Goal: Task Accomplishment & Management: Use online tool/utility

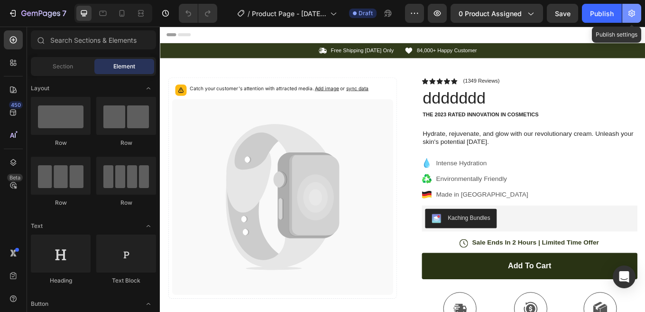
click at [631, 17] on icon "button" at bounding box center [631, 13] width 9 height 9
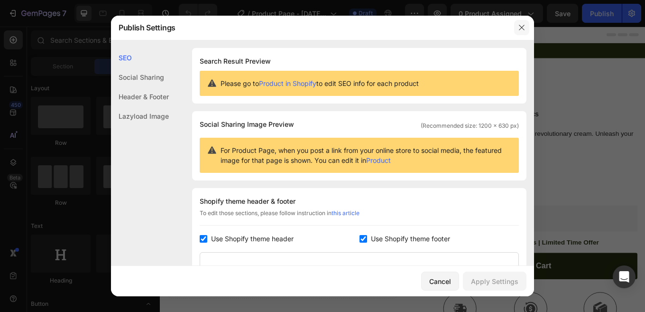
click at [519, 32] on button "button" at bounding box center [521, 27] width 15 height 15
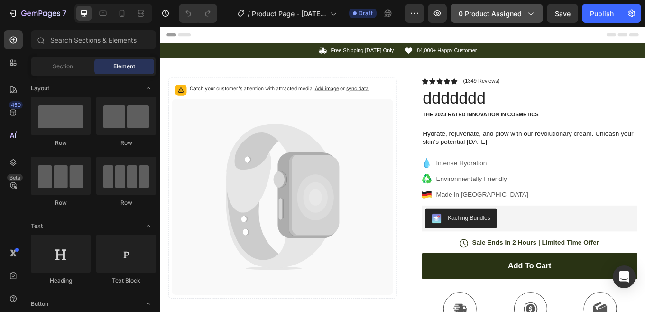
click at [531, 21] on button "0 product assigned" at bounding box center [497, 13] width 93 height 19
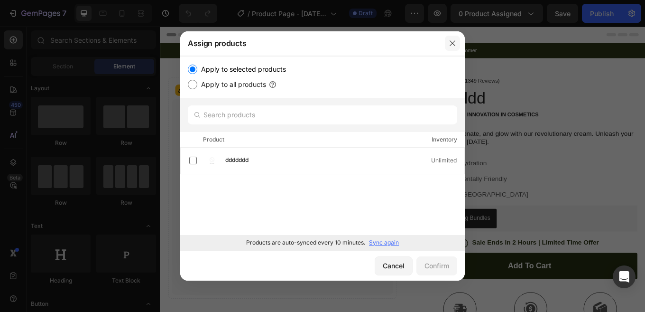
click at [452, 49] on button "button" at bounding box center [452, 43] width 15 height 15
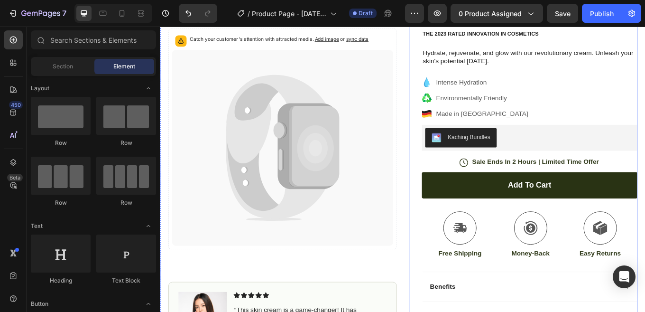
scroll to position [95, 0]
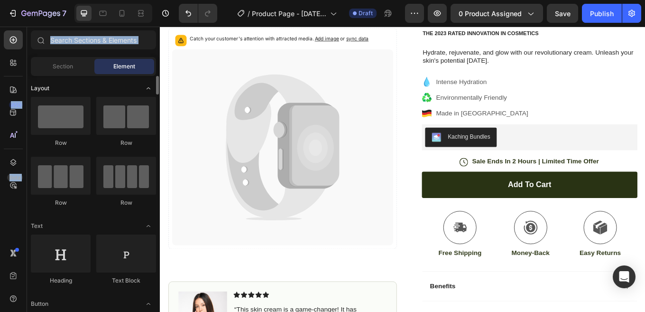
drag, startPoint x: 12, startPoint y: 69, endPoint x: 2, endPoint y: 74, distance: 11.2
click at [97, 88] on div "450 Beta Sections(18) Elements(84) Section Element Hero Section Product Detail …" at bounding box center [80, 169] width 160 height 285
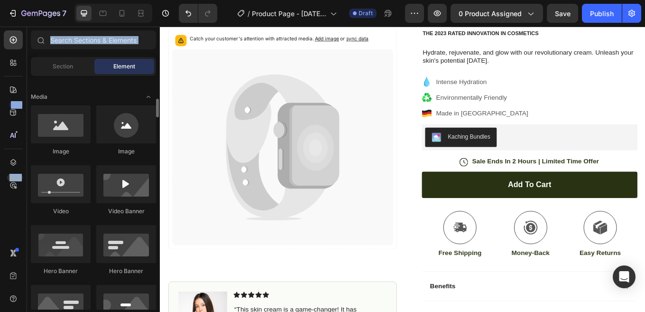
scroll to position [332, 0]
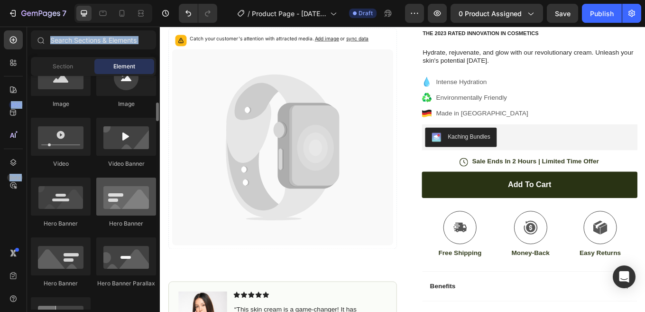
click at [112, 211] on div at bounding box center [126, 196] width 60 height 38
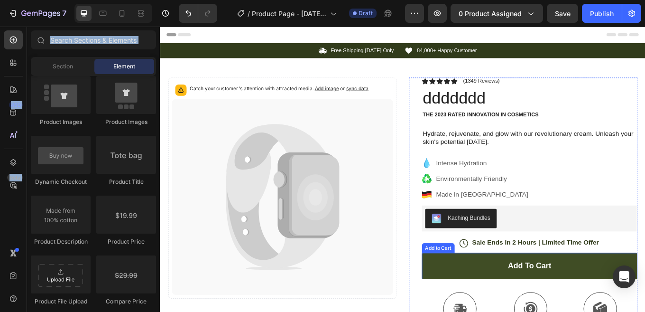
scroll to position [47, 0]
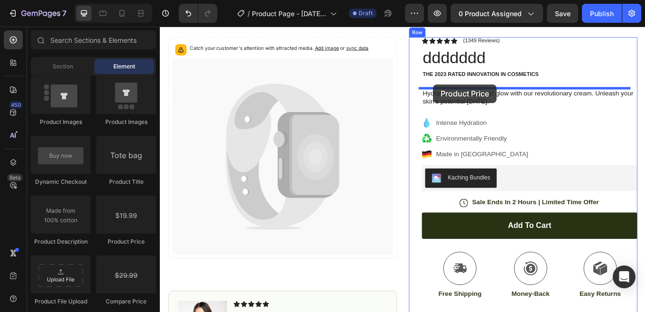
drag, startPoint x: 282, startPoint y: 244, endPoint x: 481, endPoint y: 94, distance: 249.0
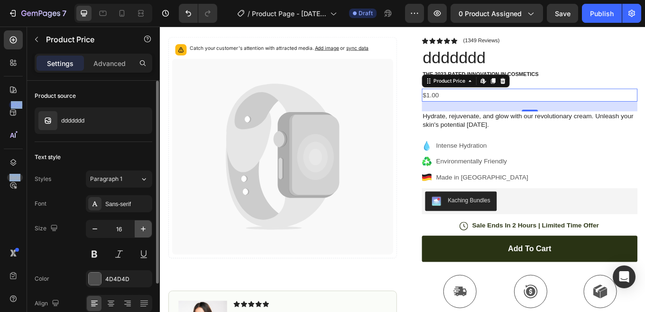
click at [148, 232] on button "button" at bounding box center [143, 228] width 17 height 17
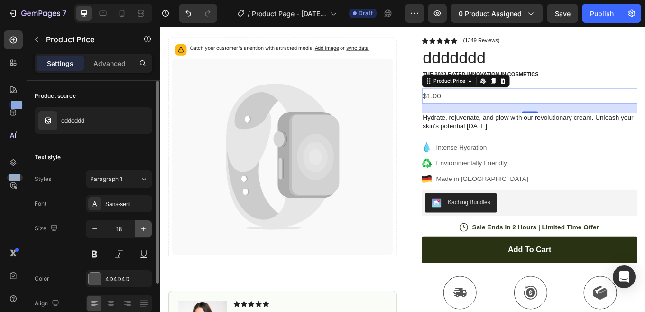
click at [148, 232] on button "button" at bounding box center [143, 228] width 17 height 17
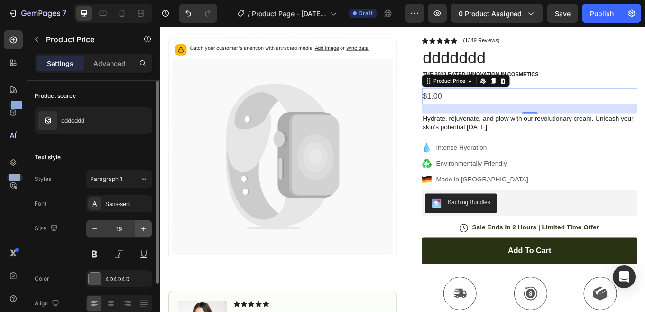
click at [141, 226] on icon "button" at bounding box center [143, 228] width 9 height 9
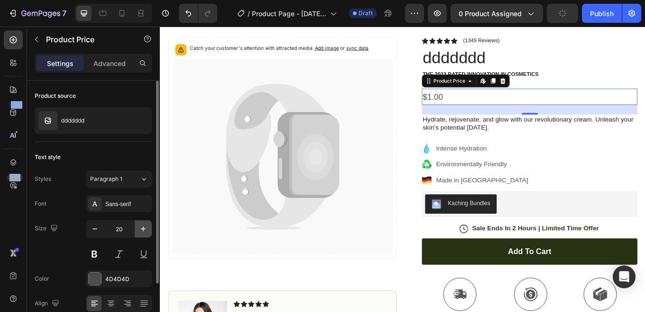
click at [141, 226] on icon "button" at bounding box center [143, 228] width 9 height 9
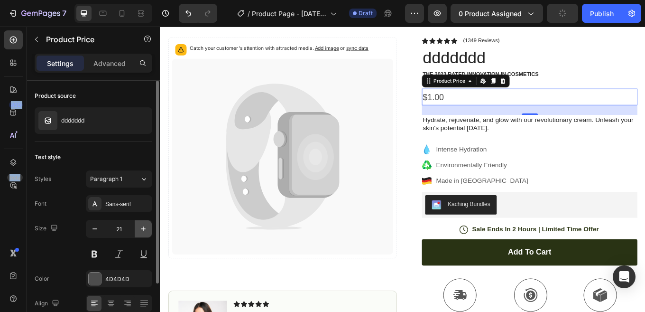
click at [141, 226] on icon "button" at bounding box center [143, 228] width 9 height 9
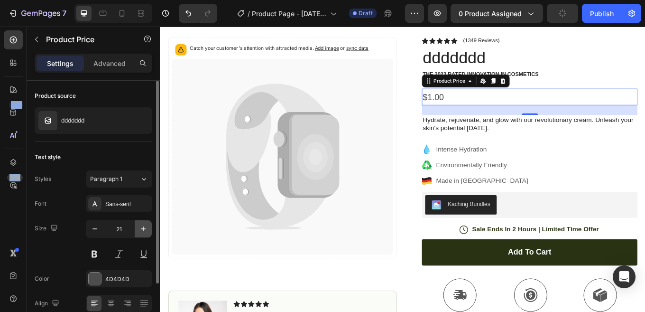
click at [141, 226] on icon "button" at bounding box center [143, 228] width 9 height 9
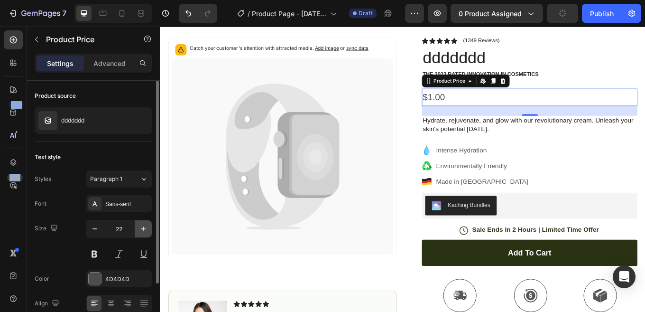
click at [141, 226] on icon "button" at bounding box center [143, 228] width 9 height 9
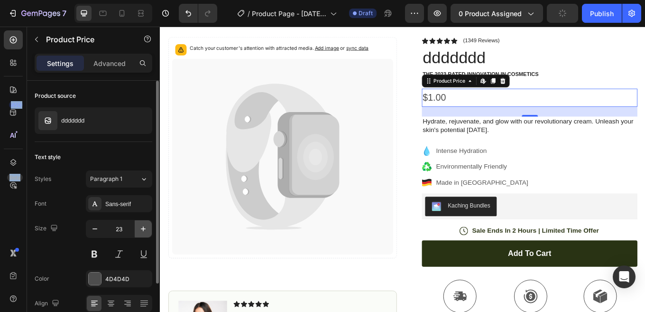
click at [141, 226] on icon "button" at bounding box center [143, 228] width 9 height 9
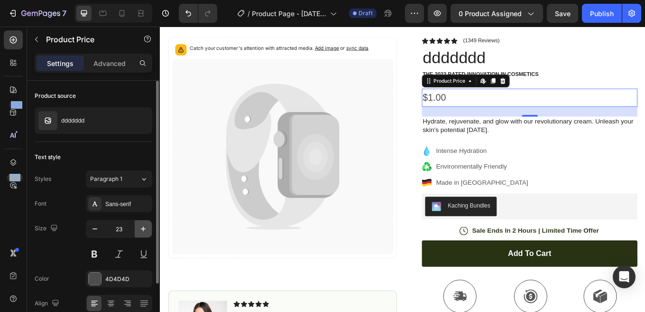
click at [141, 226] on icon "button" at bounding box center [143, 228] width 9 height 9
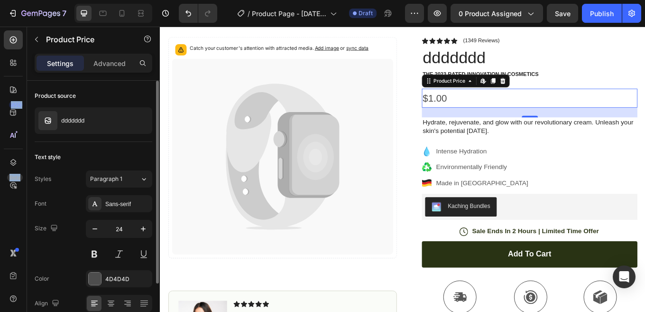
type input "25"
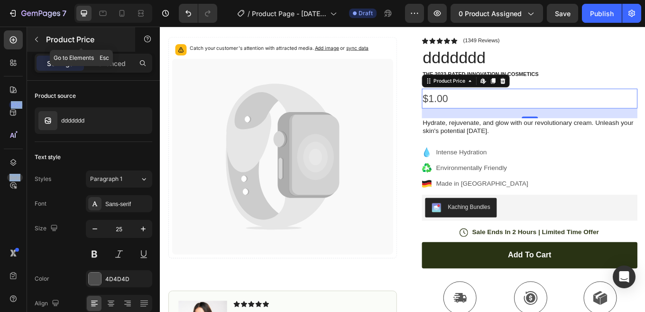
click at [40, 37] on icon "button" at bounding box center [37, 40] width 8 height 8
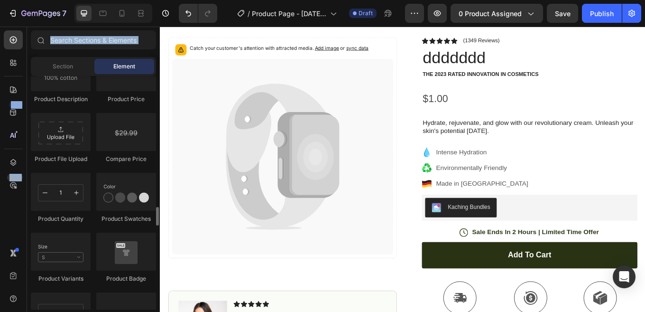
scroll to position [1660, 0]
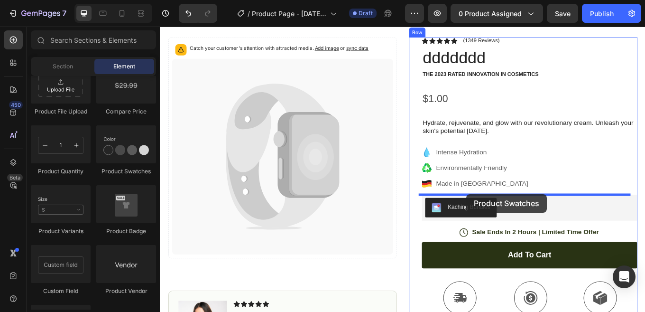
drag, startPoint x: 272, startPoint y: 194, endPoint x: 519, endPoint y: 223, distance: 249.4
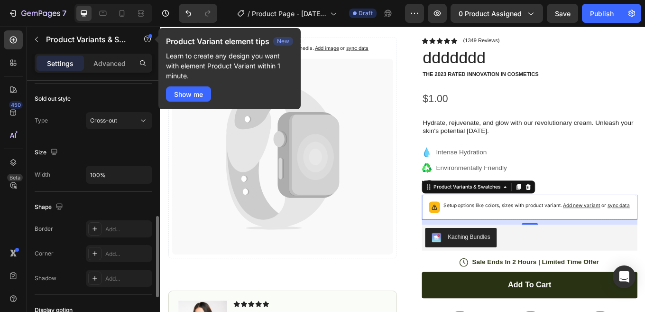
scroll to position [522, 0]
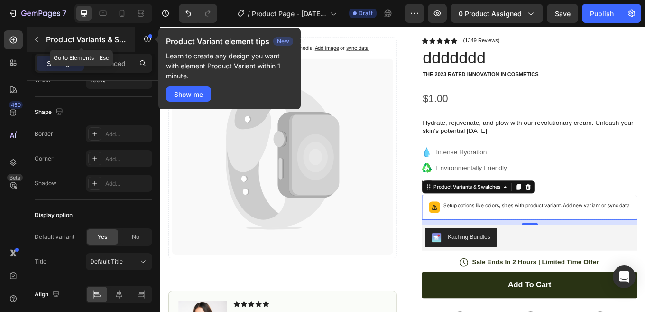
click at [35, 38] on icon "button" at bounding box center [37, 40] width 8 height 8
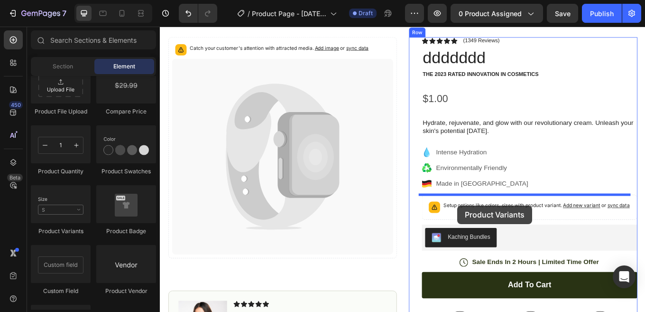
drag, startPoint x: 232, startPoint y: 233, endPoint x: 509, endPoint y: 236, distance: 276.1
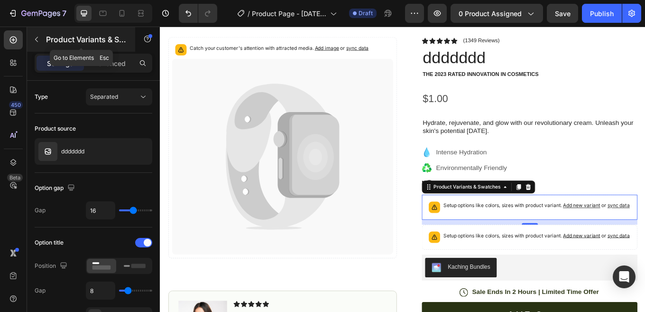
click at [40, 40] on button "button" at bounding box center [36, 39] width 15 height 15
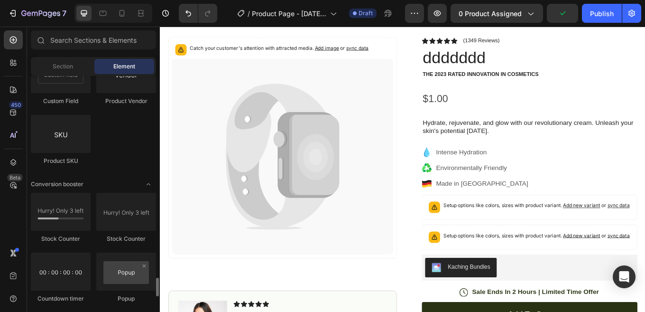
scroll to position [1898, 0]
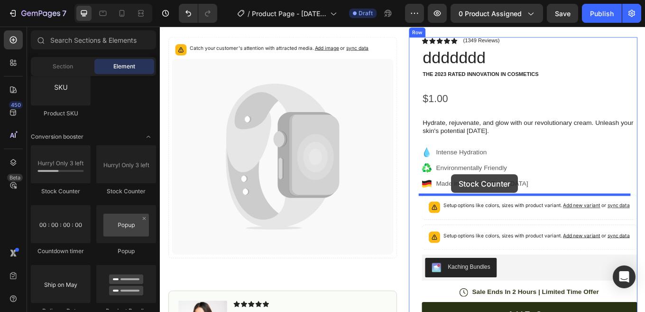
drag, startPoint x: 220, startPoint y: 193, endPoint x: 501, endPoint y: 200, distance: 281.4
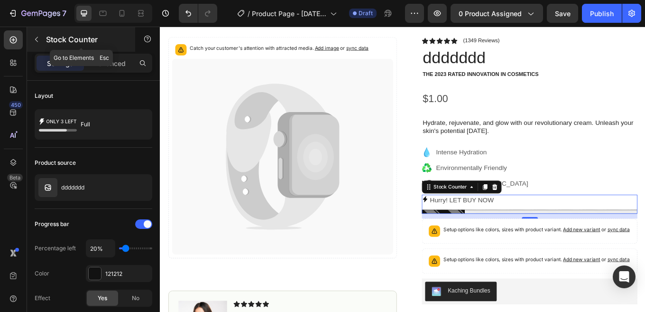
click at [37, 38] on icon "button" at bounding box center [37, 40] width 8 height 8
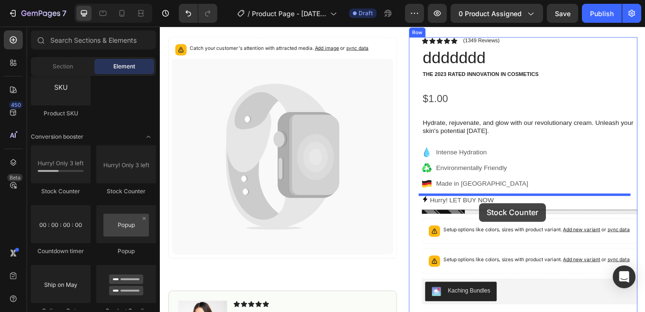
drag, startPoint x: 281, startPoint y: 202, endPoint x: 534, endPoint y: 233, distance: 254.8
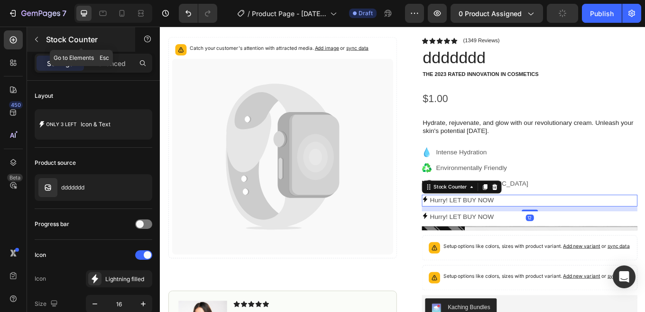
click at [38, 36] on icon "button" at bounding box center [37, 40] width 8 height 8
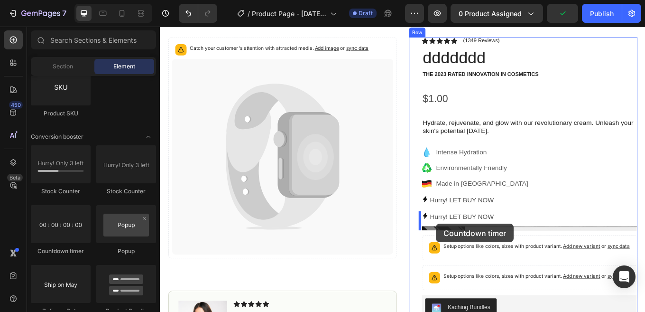
drag, startPoint x: 208, startPoint y: 251, endPoint x: 484, endPoint y: 258, distance: 275.7
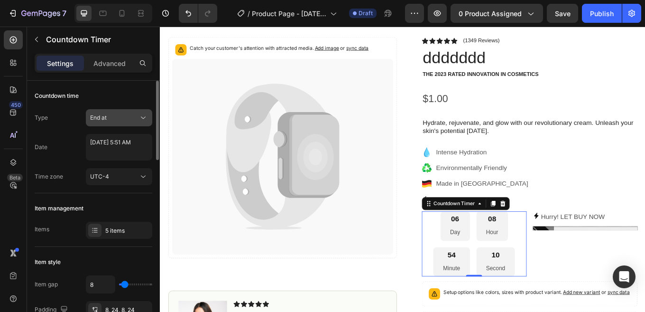
click at [136, 115] on div "End at" at bounding box center [114, 117] width 48 height 9
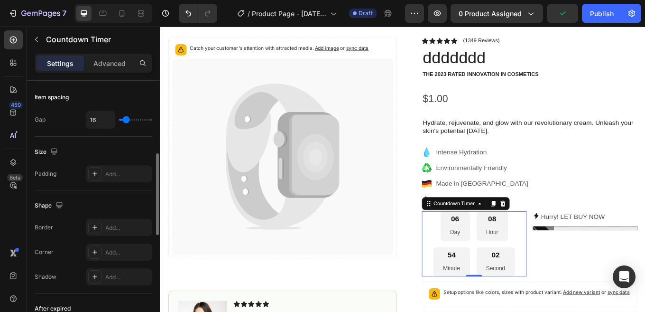
scroll to position [237, 0]
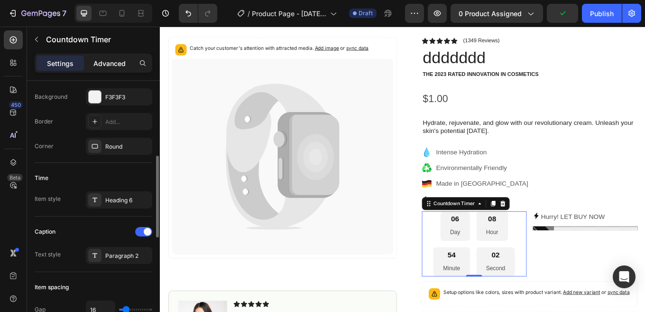
click at [112, 61] on p "Advanced" at bounding box center [109, 63] width 32 height 10
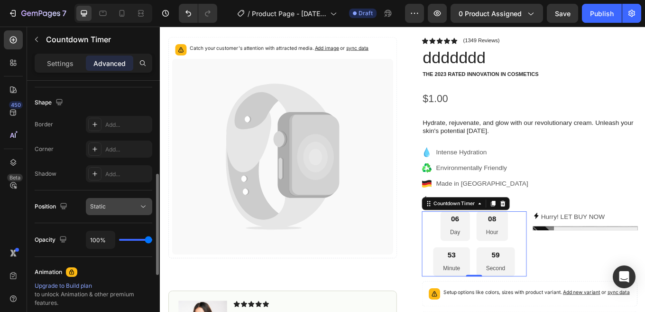
click at [131, 206] on div "Static" at bounding box center [114, 206] width 48 height 9
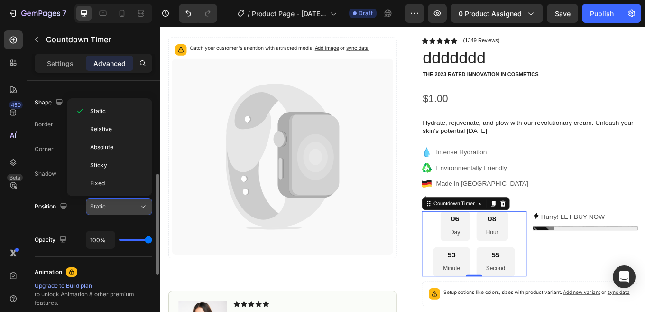
click at [131, 205] on div "Static" at bounding box center [114, 206] width 48 height 9
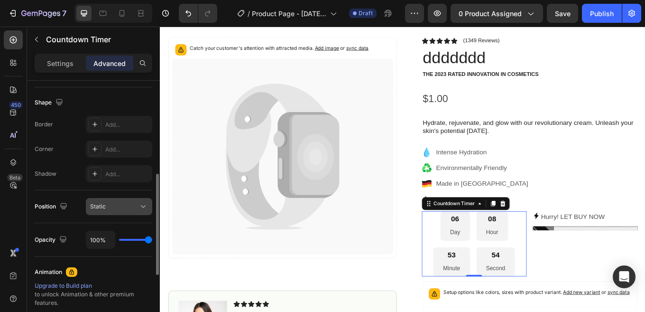
click at [131, 205] on div "Static" at bounding box center [114, 206] width 48 height 9
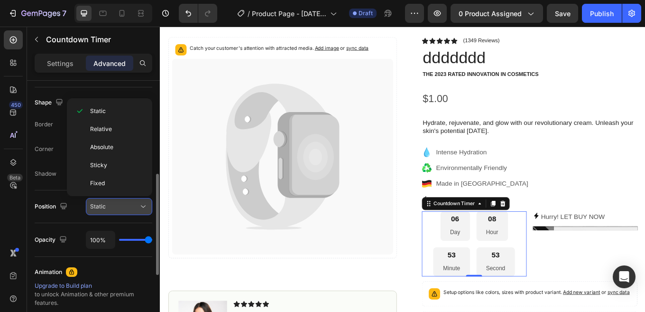
click at [131, 205] on div "Static" at bounding box center [114, 206] width 48 height 9
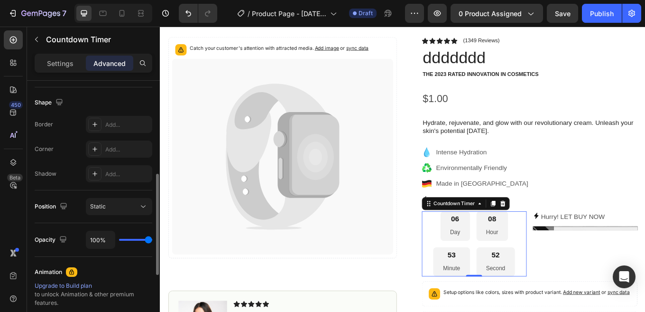
scroll to position [380, 0]
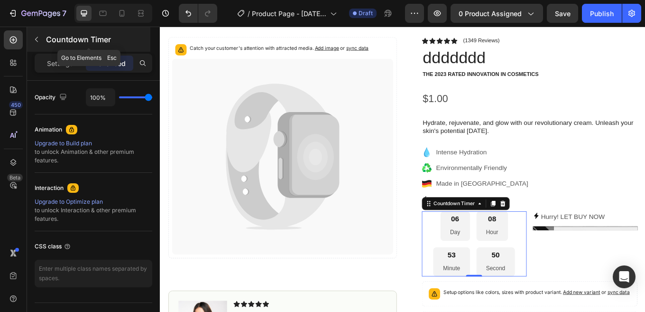
click at [35, 36] on icon "button" at bounding box center [37, 40] width 8 height 8
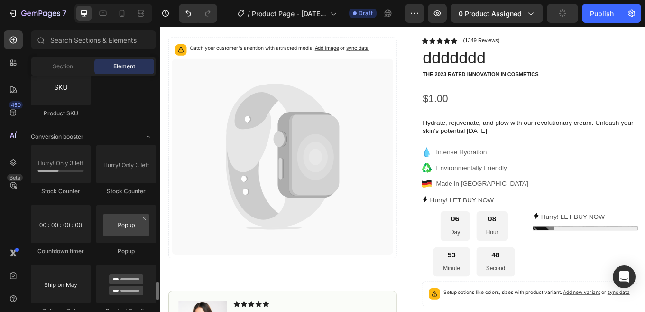
scroll to position [1945, 0]
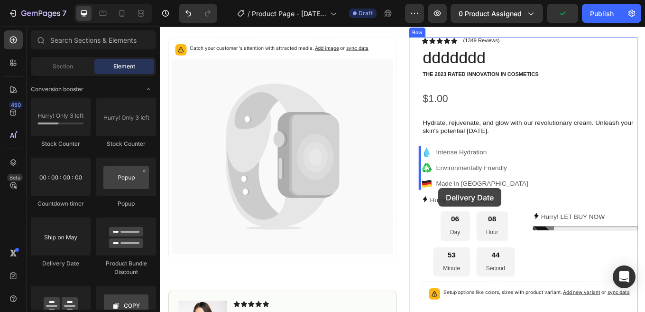
drag, startPoint x: 213, startPoint y: 264, endPoint x: 486, endPoint y: 216, distance: 277.0
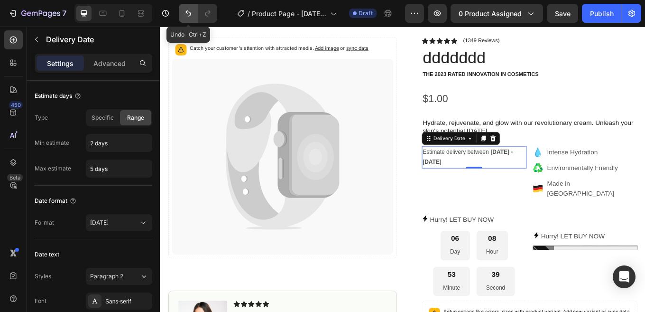
click at [189, 7] on button "Undo/Redo" at bounding box center [188, 13] width 19 height 19
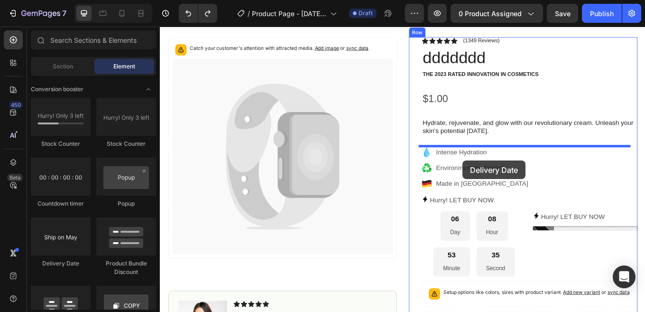
drag, startPoint x: 465, startPoint y: 199, endPoint x: 515, endPoint y: 184, distance: 52.1
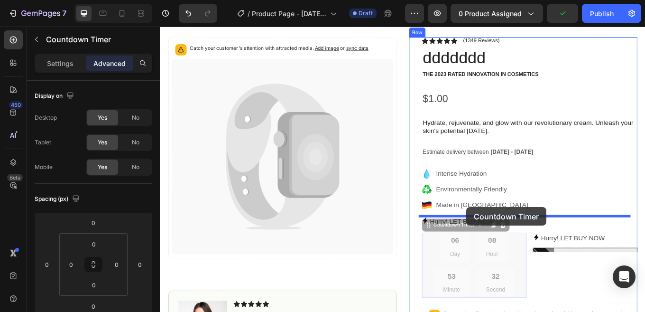
drag, startPoint x: 489, startPoint y: 266, endPoint x: 519, endPoint y: 238, distance: 41.6
type input "12"
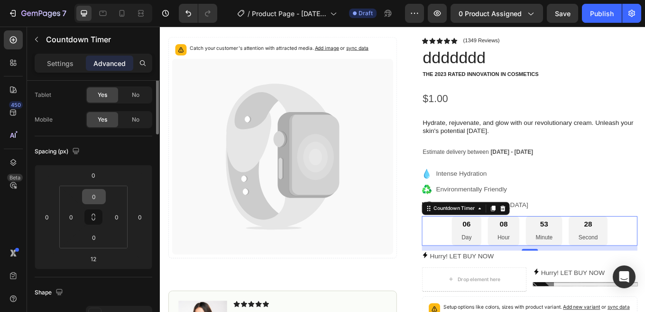
scroll to position [0, 0]
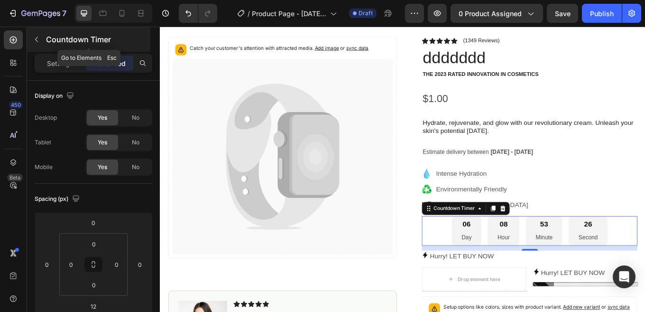
click at [43, 39] on button "button" at bounding box center [36, 39] width 15 height 15
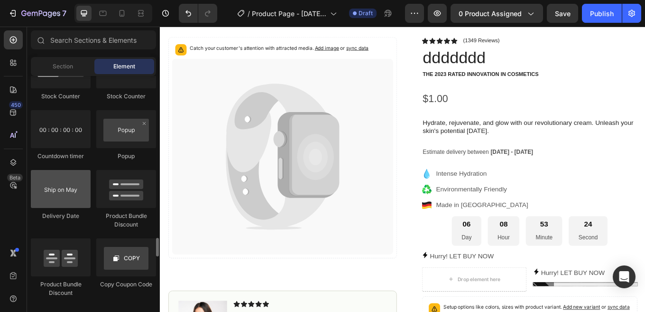
scroll to position [2040, 0]
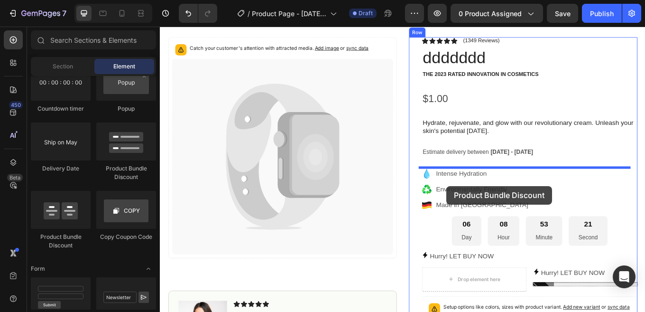
drag, startPoint x: 277, startPoint y: 175, endPoint x: 496, endPoint y: 213, distance: 222.1
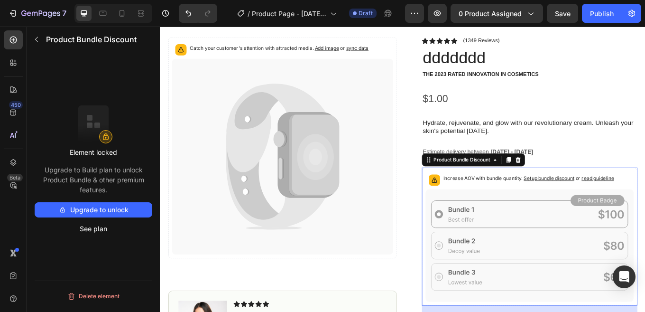
click at [631, 205] on span "Setup bundle discount" at bounding box center [615, 204] width 59 height 7
click at [89, 227] on button "See plan" at bounding box center [94, 228] width 118 height 15
click at [513, 13] on span "0 product assigned" at bounding box center [490, 14] width 63 height 10
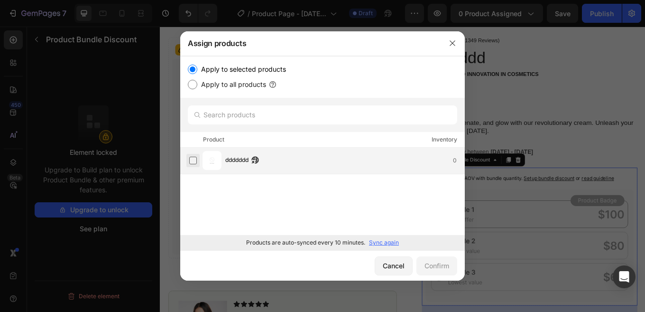
click at [192, 162] on label at bounding box center [193, 161] width 8 height 8
click at [204, 81] on label "Apply to all products" at bounding box center [231, 84] width 69 height 11
click at [197, 81] on input "Apply to all products" at bounding box center [192, 84] width 9 height 9
radio input "true"
click at [448, 262] on div "Confirm" at bounding box center [437, 265] width 25 height 10
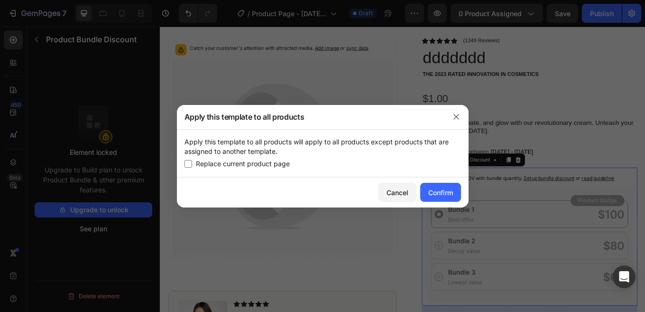
click at [259, 163] on span "Replace current product page" at bounding box center [243, 163] width 94 height 11
checkbox input "true"
click at [433, 196] on div "Confirm" at bounding box center [440, 192] width 25 height 10
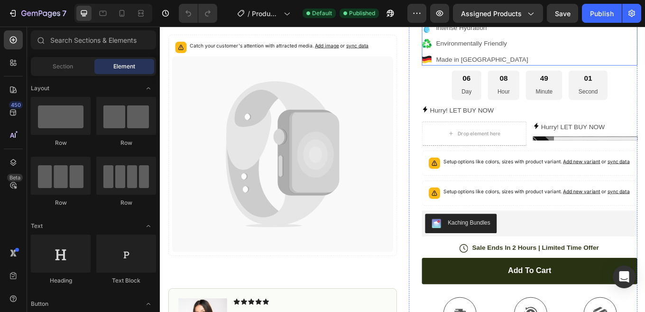
scroll to position [332, 0]
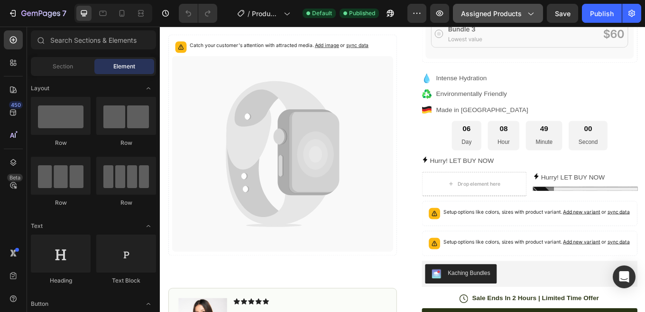
click at [528, 14] on icon "button" at bounding box center [530, 13] width 9 height 9
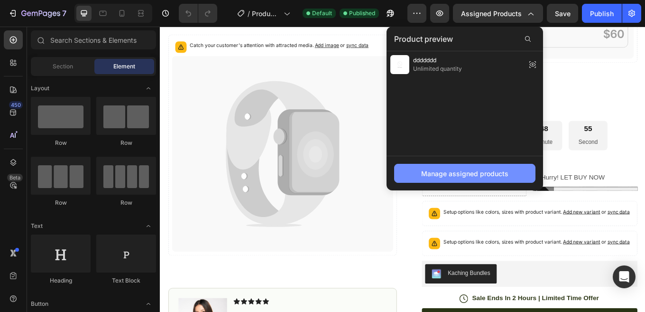
click at [469, 173] on div "Manage assigned products" at bounding box center [464, 173] width 87 height 10
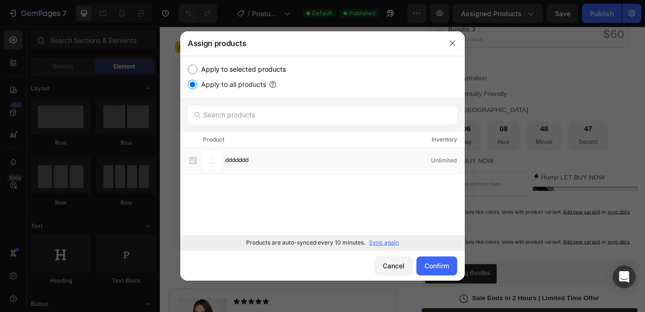
click at [386, 242] on p "Sync again" at bounding box center [384, 242] width 30 height 9
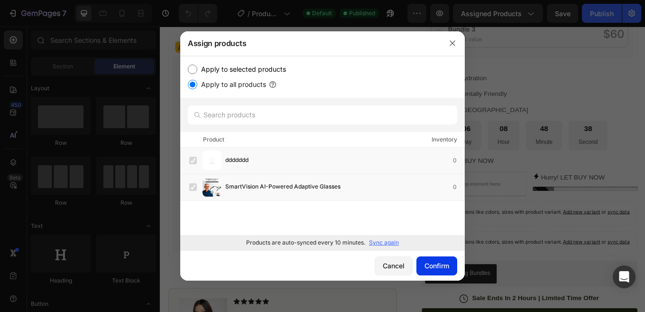
click at [436, 264] on div "Confirm" at bounding box center [437, 265] width 25 height 10
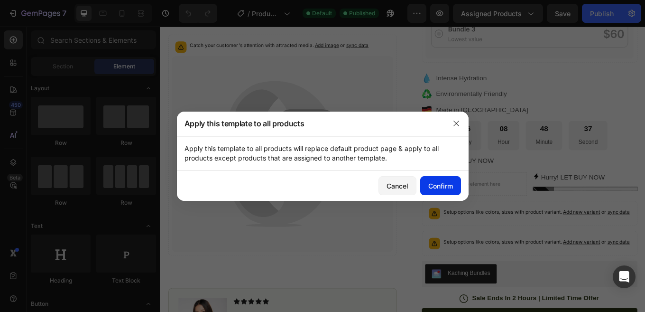
click at [443, 187] on div "Confirm" at bounding box center [440, 186] width 25 height 10
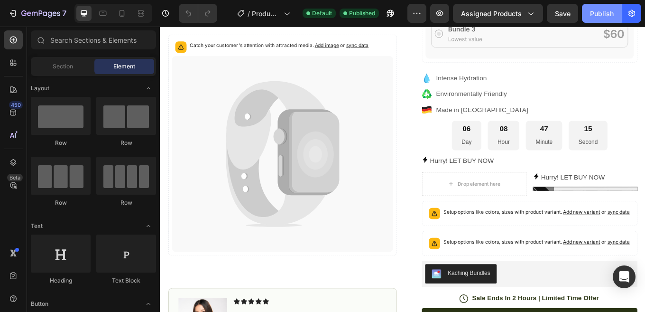
click at [605, 18] on div "Publish" at bounding box center [602, 14] width 24 height 10
click at [596, 13] on div "Publish" at bounding box center [602, 14] width 24 height 10
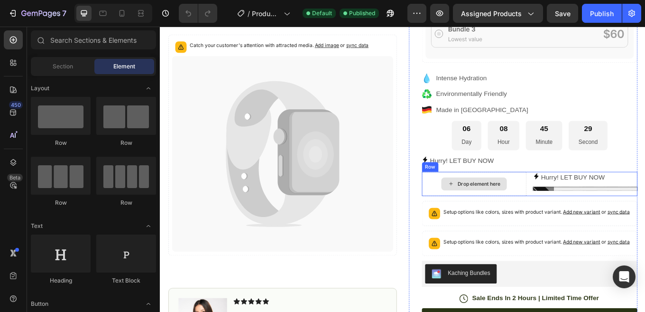
click at [521, 209] on div "Drop element here" at bounding box center [534, 211] width 50 height 8
click at [499, 212] on icon at bounding box center [501, 211] width 8 height 8
click at [497, 208] on icon at bounding box center [501, 211] width 8 height 8
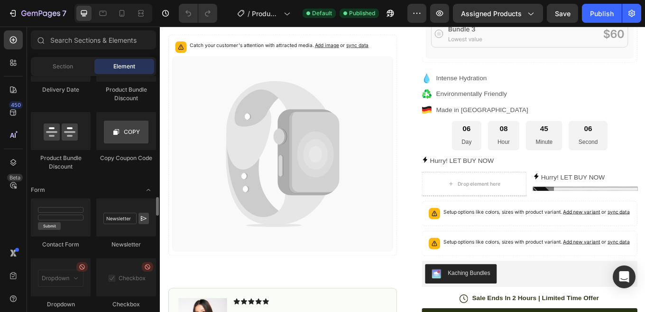
scroll to position [2071, 0]
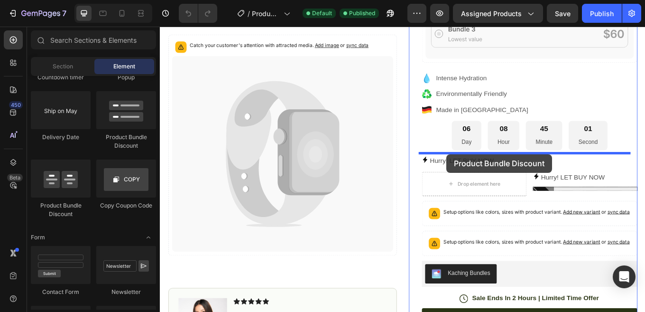
drag, startPoint x: 227, startPoint y: 208, endPoint x: 496, endPoint y: 176, distance: 270.4
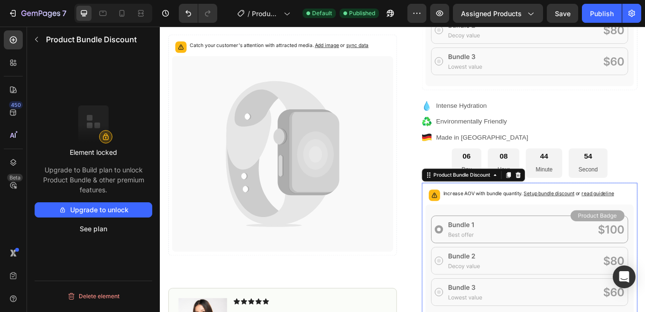
scroll to position [332, 0]
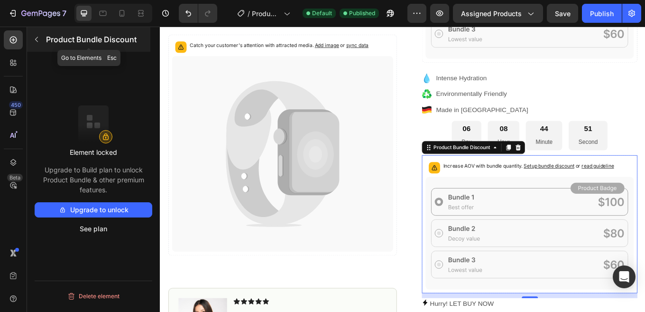
click at [38, 38] on icon "button" at bounding box center [37, 40] width 8 height 8
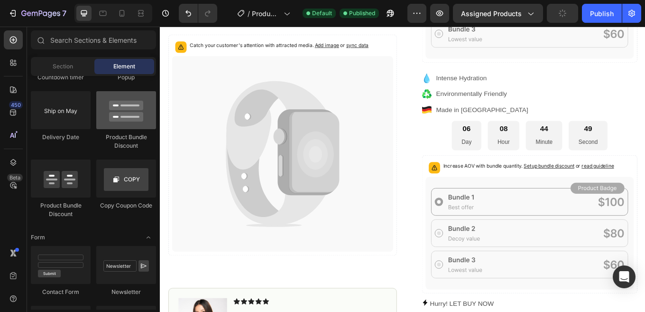
click at [126, 116] on div at bounding box center [126, 110] width 60 height 38
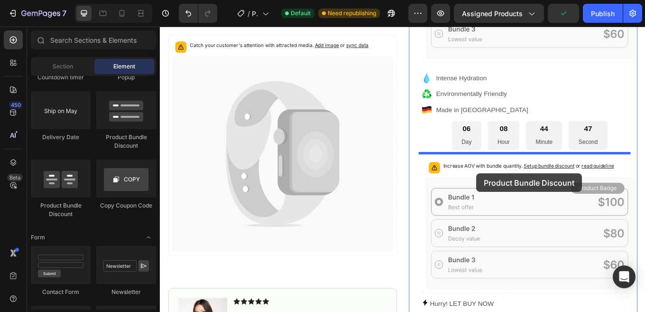
drag, startPoint x: 286, startPoint y: 143, endPoint x: 531, endPoint y: 199, distance: 251.1
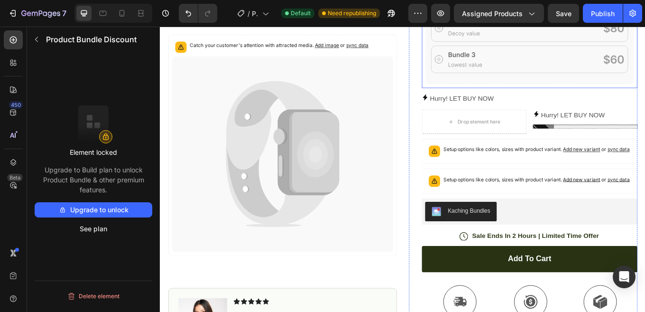
scroll to position [759, 0]
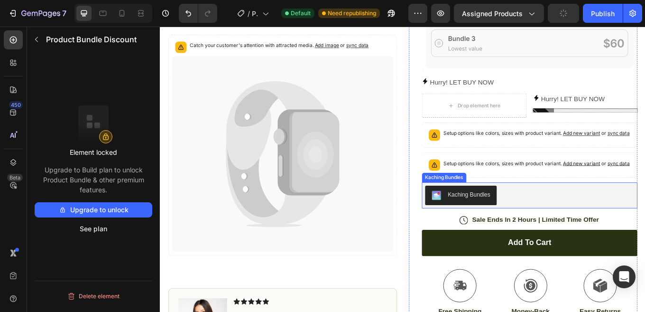
click at [528, 227] on div "Kaching Bundles" at bounding box center [522, 224] width 50 height 10
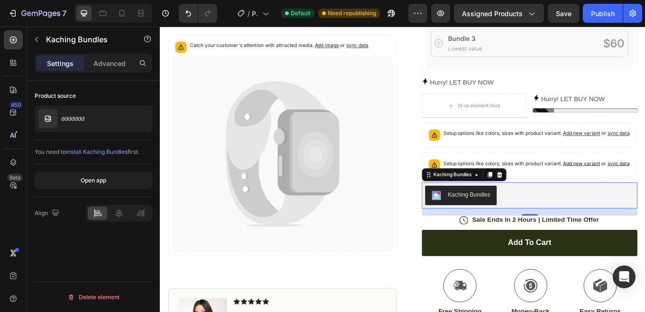
click at [114, 150] on span "install Kaching Bundles" at bounding box center [97, 151] width 62 height 7
click at [502, 227] on div "Kaching Bundles" at bounding box center [522, 224] width 50 height 10
click at [510, 204] on div "Kaching Bundles" at bounding box center [503, 200] width 48 height 9
click at [511, 229] on div "Kaching Bundles" at bounding box center [522, 224] width 50 height 10
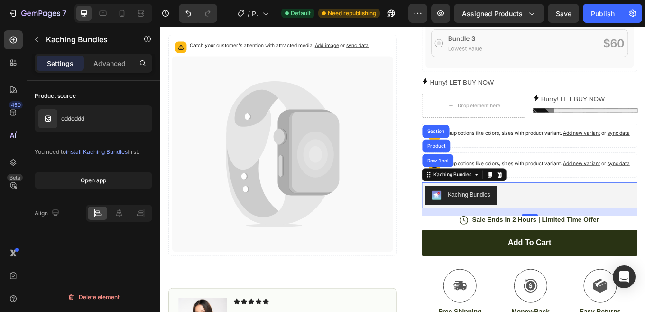
click at [511, 229] on div "Kaching Bundles" at bounding box center [522, 224] width 50 height 10
click at [107, 182] on button "Open app" at bounding box center [94, 180] width 118 height 17
click at [506, 229] on div "Kaching Bundles" at bounding box center [522, 224] width 50 height 10
click at [506, 204] on div "Kaching Bundles" at bounding box center [503, 200] width 48 height 9
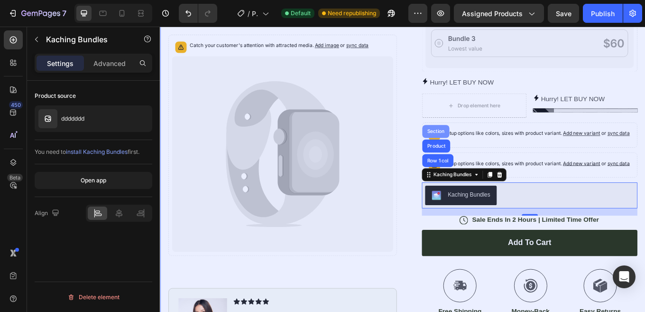
click at [477, 152] on div "Section" at bounding box center [483, 150] width 24 height 6
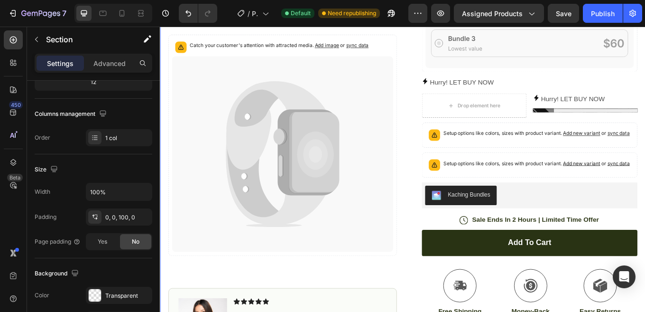
scroll to position [0, 0]
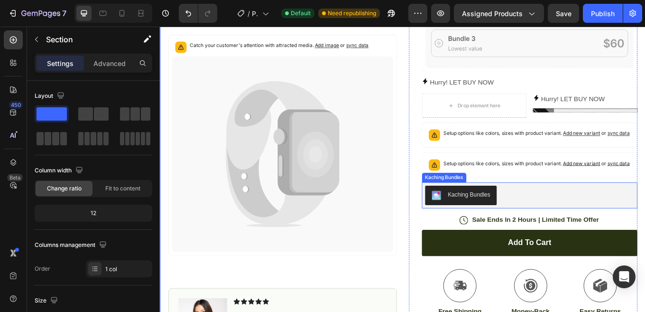
click at [499, 228] on div "Kaching Bundles" at bounding box center [522, 224] width 50 height 10
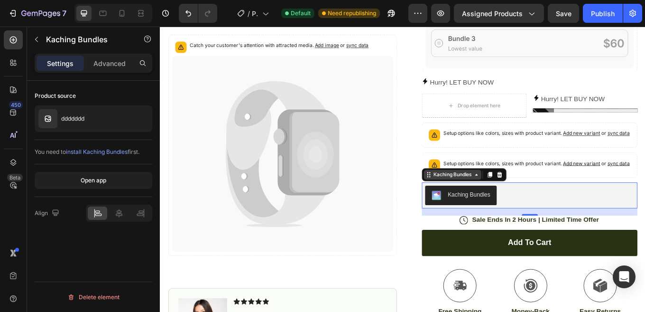
click at [532, 206] on div "Kaching Bundles" at bounding box center [502, 200] width 67 height 11
click at [113, 166] on div "Open app" at bounding box center [94, 180] width 118 height 33
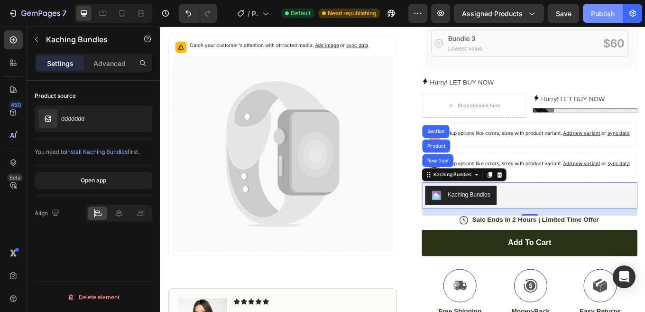
click at [598, 15] on div "Publish" at bounding box center [603, 14] width 24 height 10
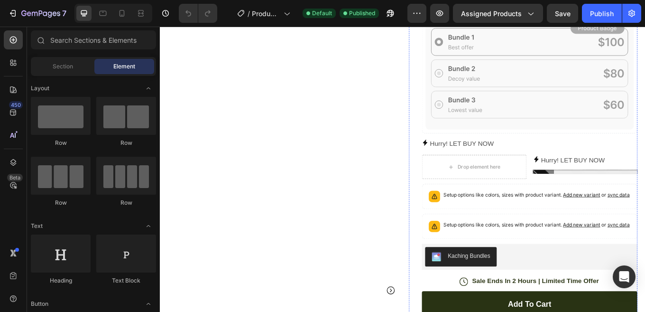
scroll to position [759, 0]
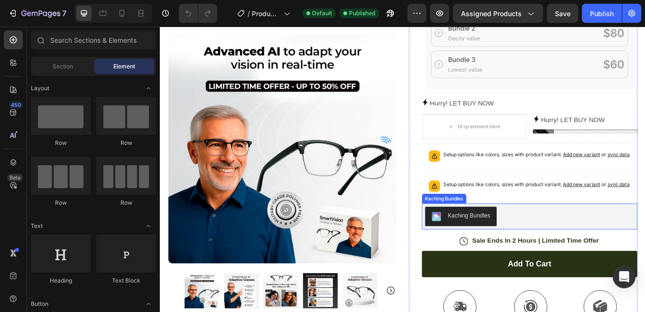
click at [515, 253] on div "Kaching Bundles" at bounding box center [522, 248] width 50 height 10
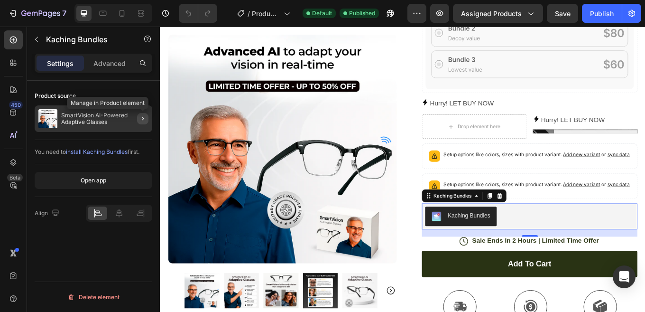
click at [142, 118] on icon "button" at bounding box center [143, 119] width 2 height 4
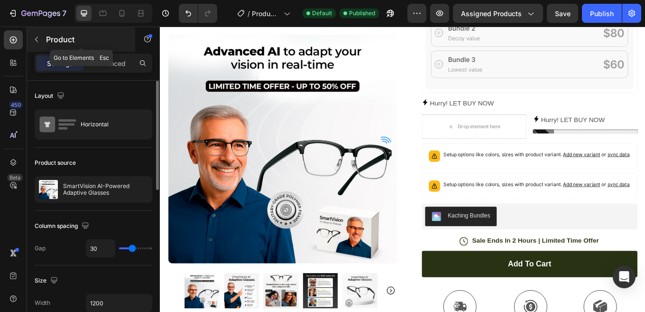
click at [40, 39] on button "button" at bounding box center [36, 39] width 15 height 15
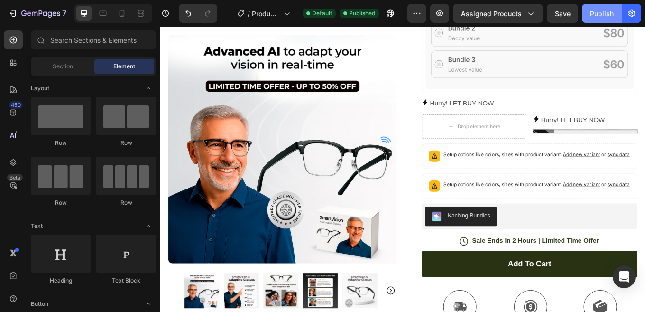
click at [603, 12] on div "Publish" at bounding box center [602, 14] width 24 height 10
click at [13, 109] on icon at bounding box center [13, 112] width 9 height 9
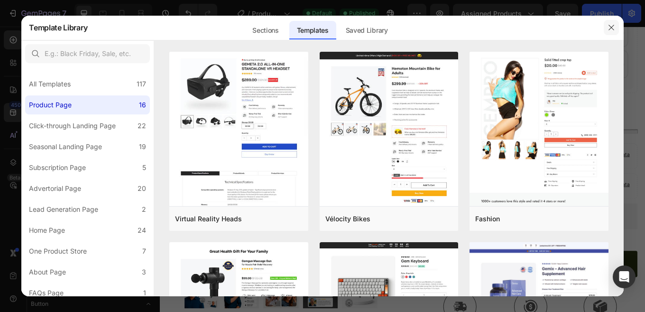
click at [613, 30] on icon "button" at bounding box center [612, 28] width 8 height 8
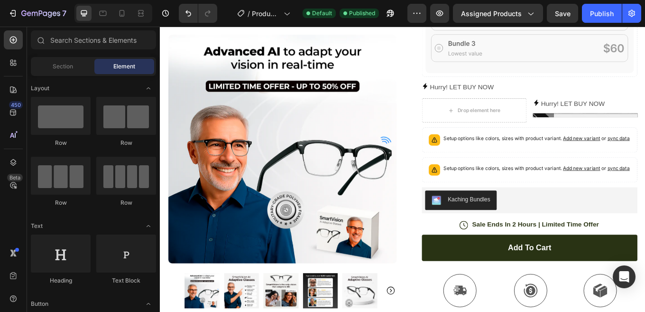
scroll to position [681, 0]
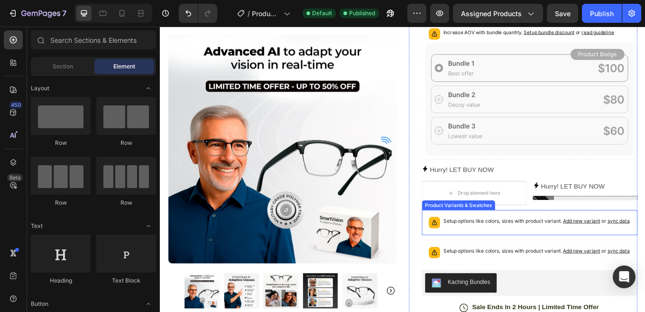
click at [575, 253] on p "Setup options like colors, sizes with product variant. Add new variant or sync …" at bounding box center [601, 254] width 219 height 9
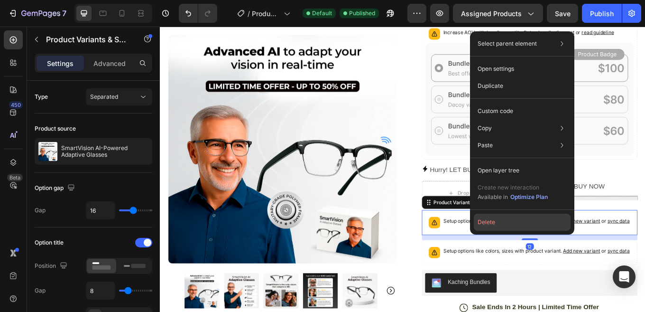
click at [510, 221] on button "Delete" at bounding box center [522, 221] width 97 height 17
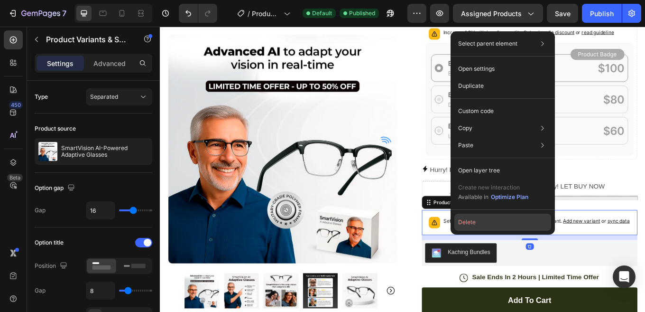
click at [502, 222] on button "Delete" at bounding box center [502, 221] width 97 height 17
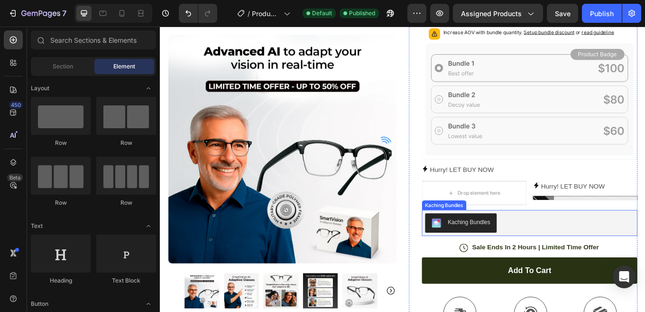
click at [530, 252] on div "Kaching Bundles" at bounding box center [522, 256] width 50 height 10
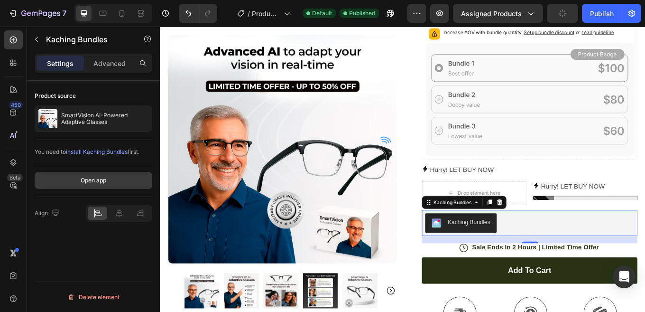
click at [105, 176] on div "Open app" at bounding box center [94, 180] width 26 height 9
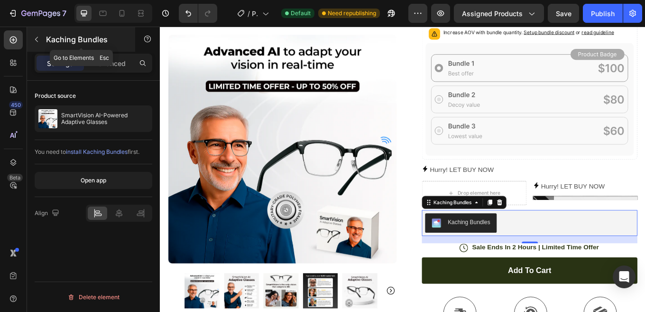
click at [48, 39] on p "Kaching Bundles" at bounding box center [86, 39] width 81 height 11
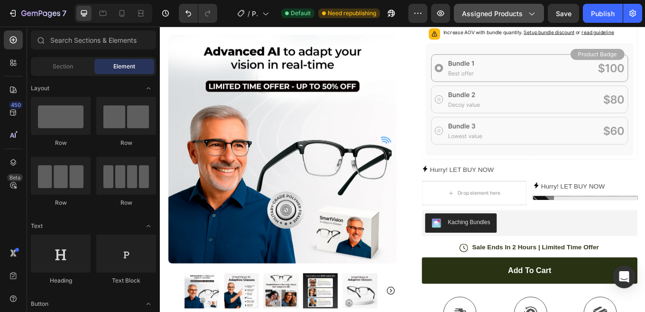
click at [521, 14] on span "Assigned Products" at bounding box center [492, 14] width 61 height 10
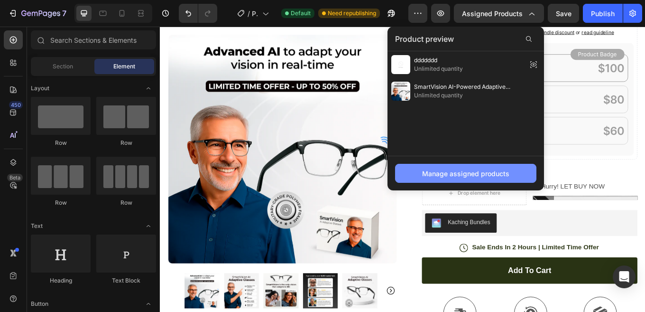
click at [486, 176] on div "Manage assigned products" at bounding box center [465, 173] width 87 height 10
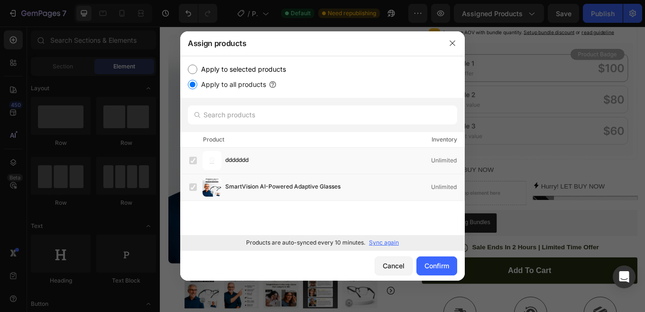
click at [384, 240] on p "Sync again" at bounding box center [384, 242] width 30 height 9
click at [192, 66] on input "Apply to selected products" at bounding box center [192, 69] width 9 height 9
radio input "true"
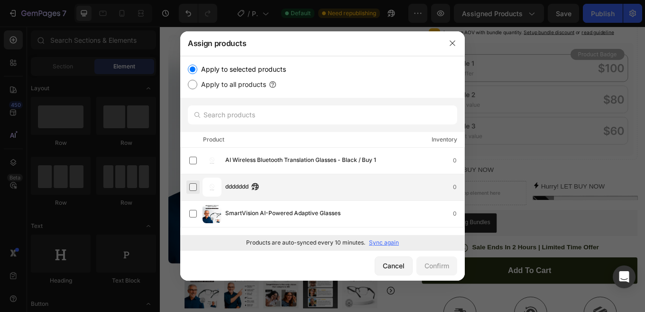
click at [192, 183] on label at bounding box center [193, 187] width 8 height 8
click at [424, 263] on button "Confirm" at bounding box center [437, 265] width 41 height 19
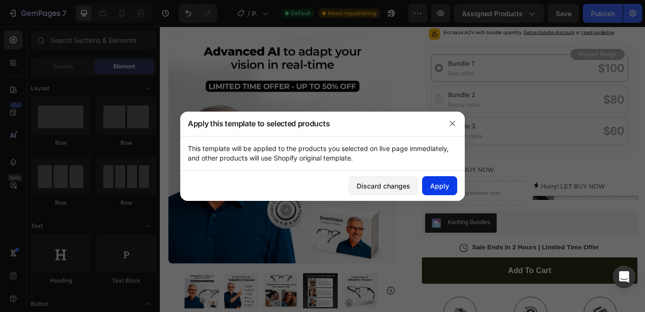
click at [432, 181] on div "Apply" at bounding box center [439, 186] width 19 height 10
click at [436, 184] on div "Apply" at bounding box center [439, 186] width 19 height 10
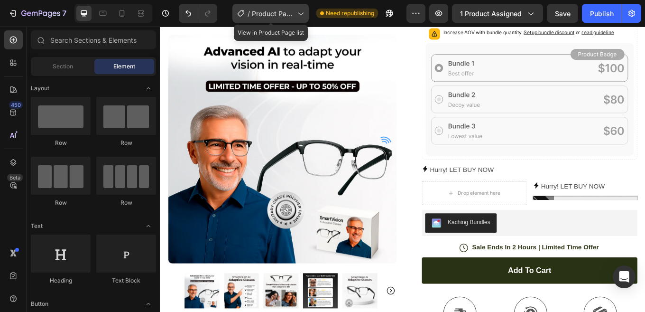
click at [284, 10] on span "Product Page - [DATE] 21:54:01" at bounding box center [273, 14] width 42 height 10
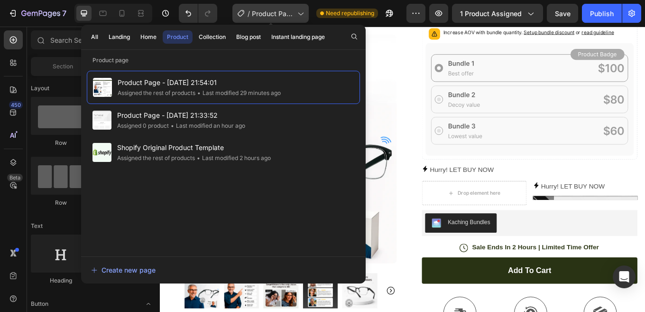
click at [284, 10] on span "Product Page - [DATE] 21:54:01" at bounding box center [273, 14] width 42 height 10
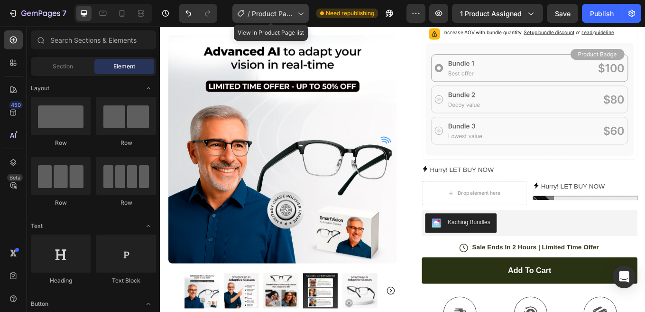
click at [284, 10] on span "Product Page - [DATE] 21:54:01" at bounding box center [273, 14] width 42 height 10
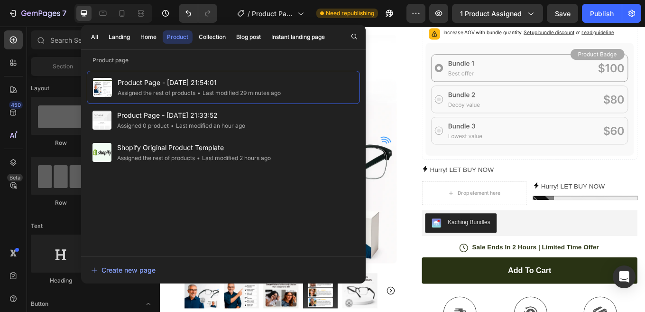
click at [181, 34] on div "Product" at bounding box center [177, 37] width 21 height 9
click at [286, 16] on span "Product Page - [DATE] 21:54:01" at bounding box center [273, 14] width 42 height 10
